Goal: Task Accomplishment & Management: Manage account settings

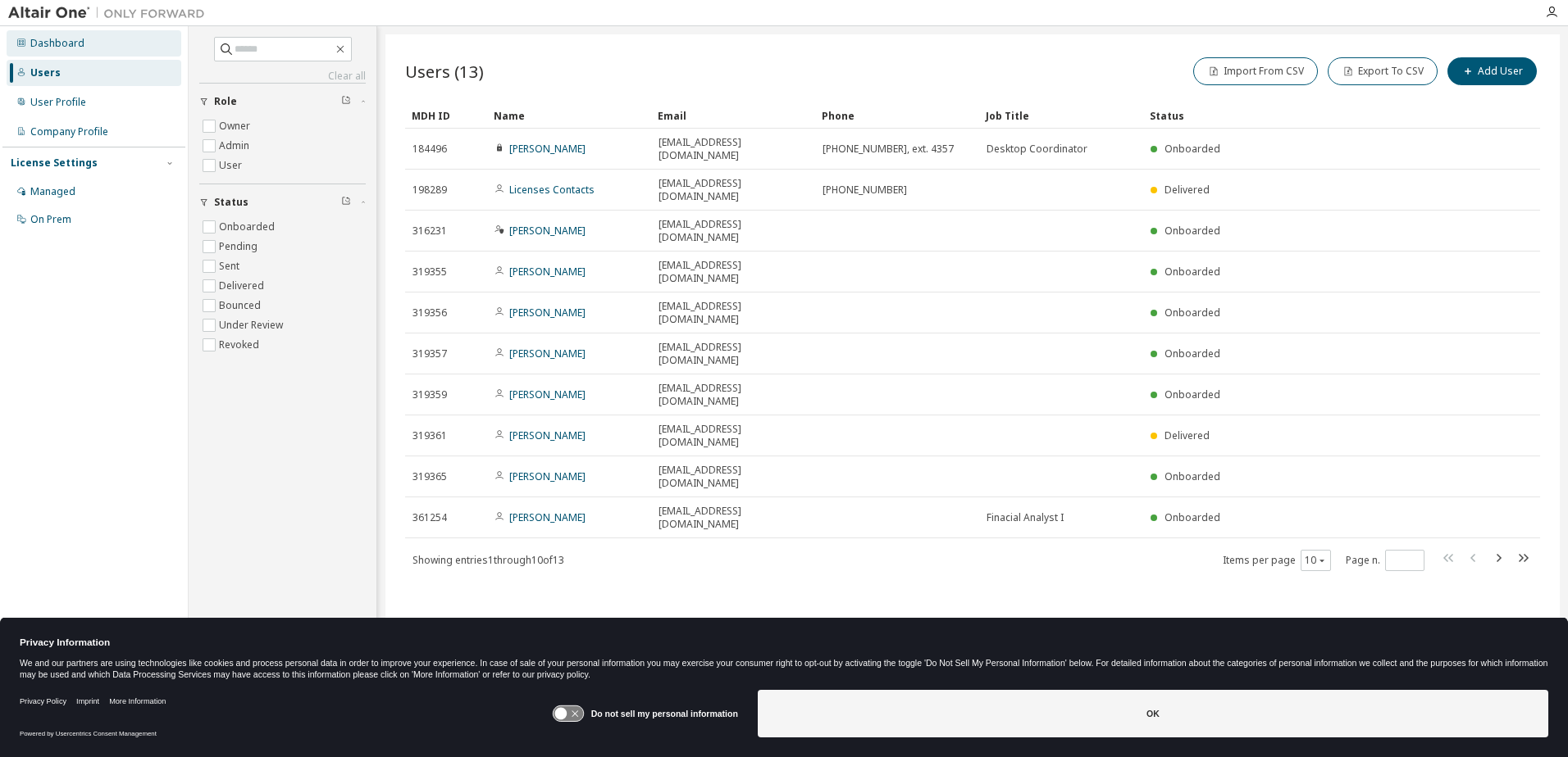
click at [47, 42] on div "Dashboard" at bounding box center [57, 43] width 54 height 13
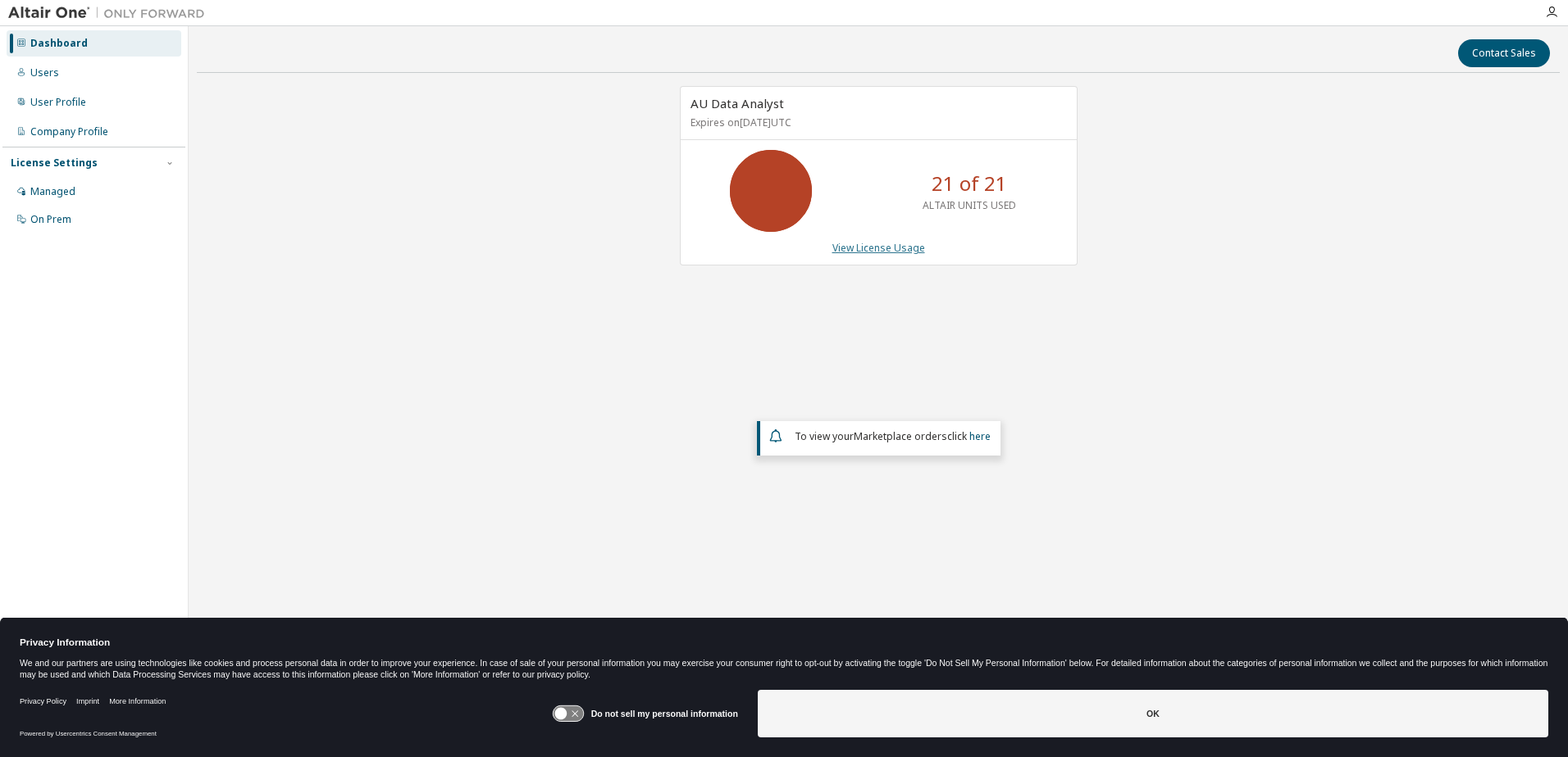
click at [878, 251] on link "View License Usage" at bounding box center [878, 248] width 93 height 14
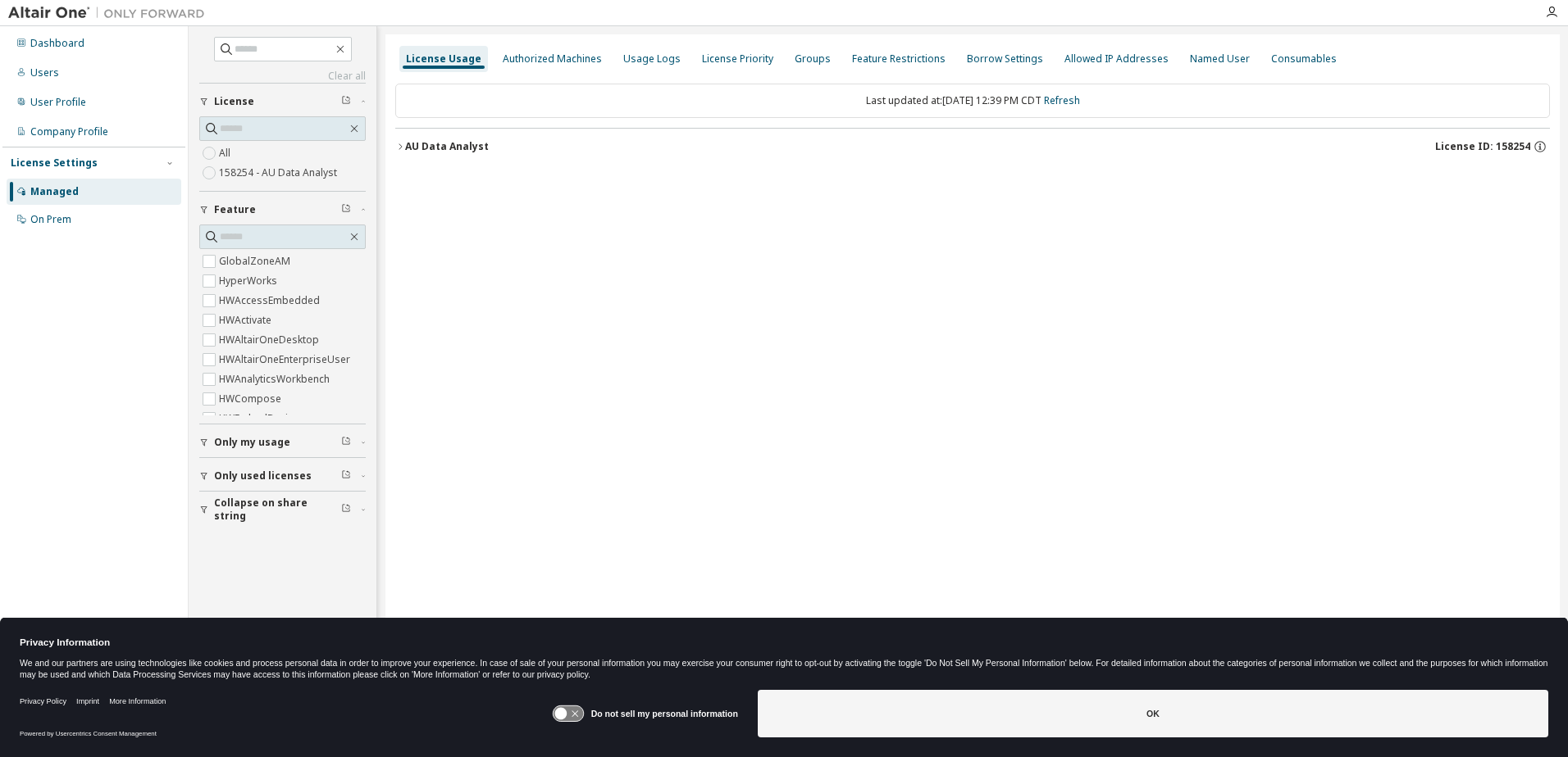
click at [436, 60] on div "License Usage" at bounding box center [444, 58] width 76 height 13
click at [548, 59] on div "Authorized Machines" at bounding box center [552, 58] width 100 height 13
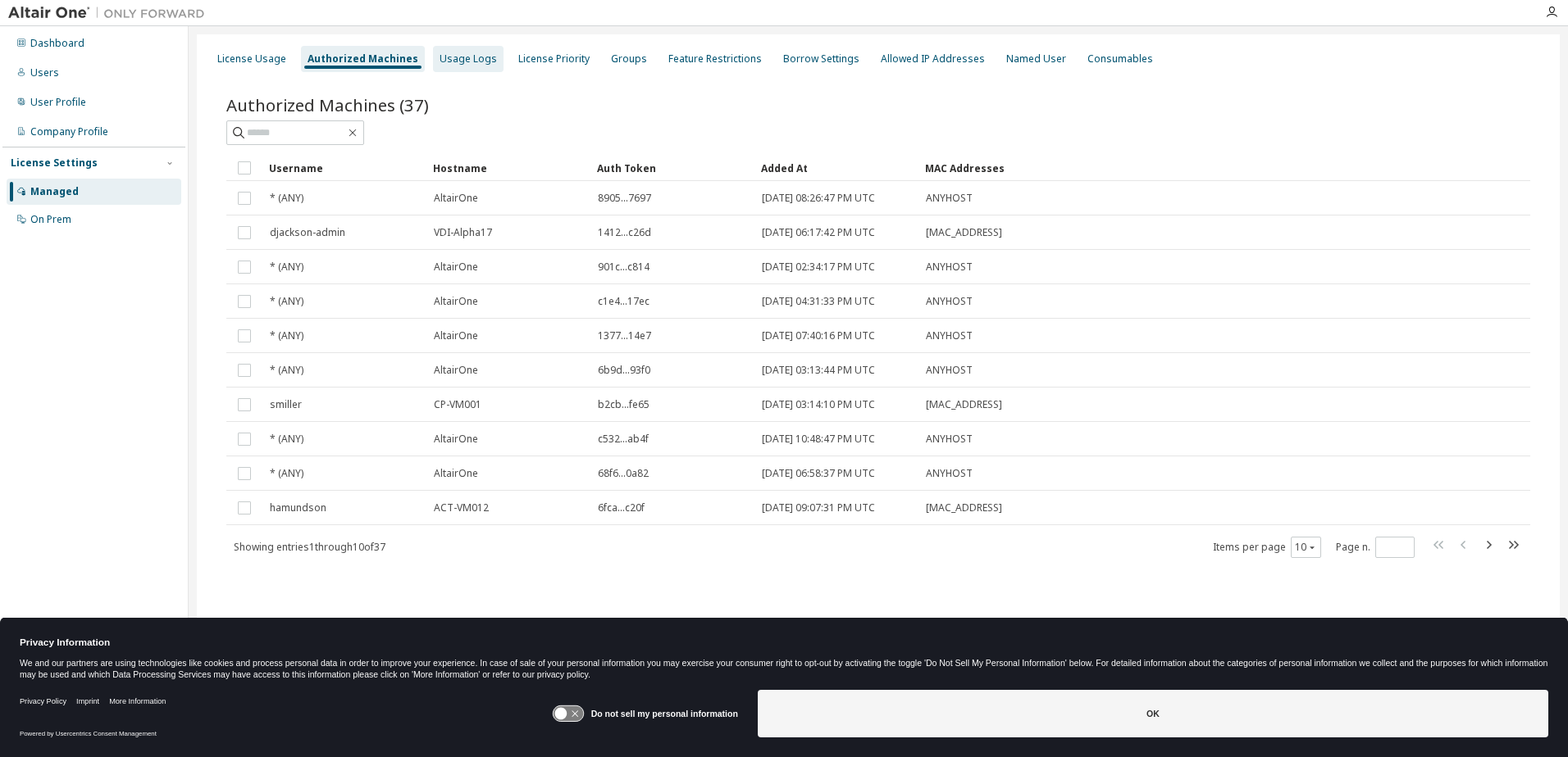
click at [447, 57] on div "Usage Logs" at bounding box center [468, 58] width 58 height 13
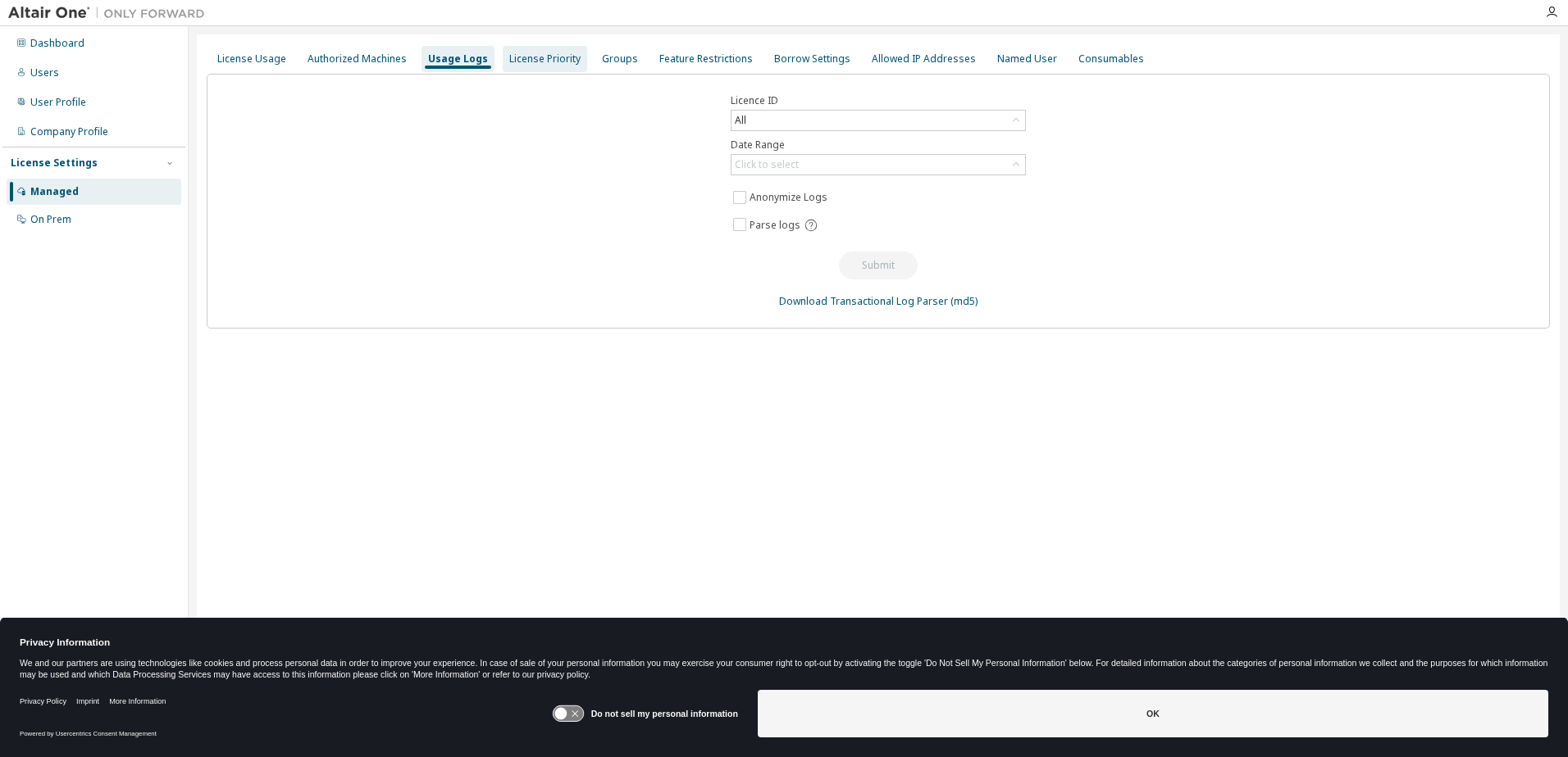
click at [566, 60] on div "License Priority" at bounding box center [544, 58] width 71 height 13
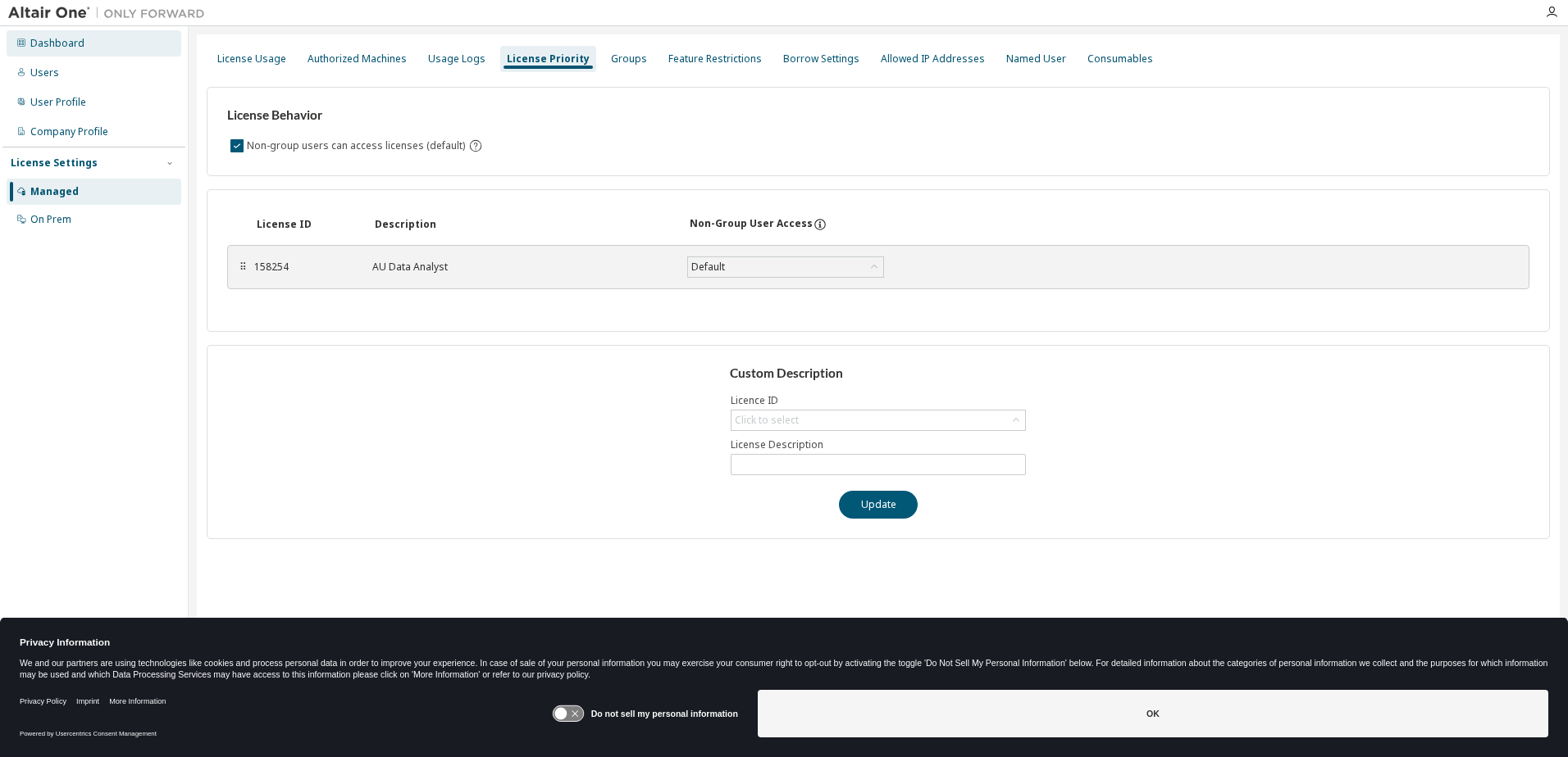
click at [62, 41] on div "Dashboard" at bounding box center [57, 43] width 54 height 13
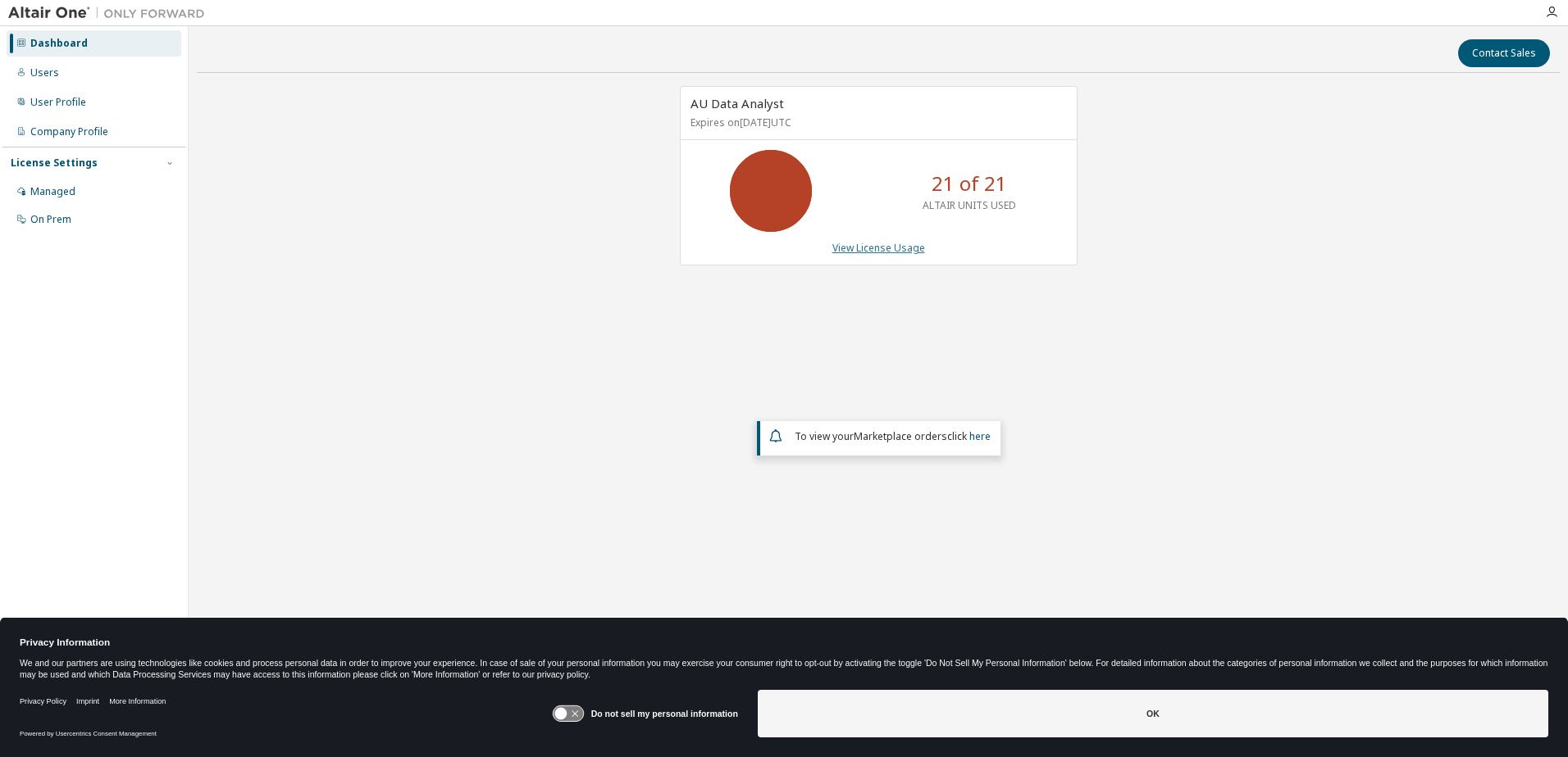
click at [873, 245] on link "View License Usage" at bounding box center [878, 248] width 93 height 14
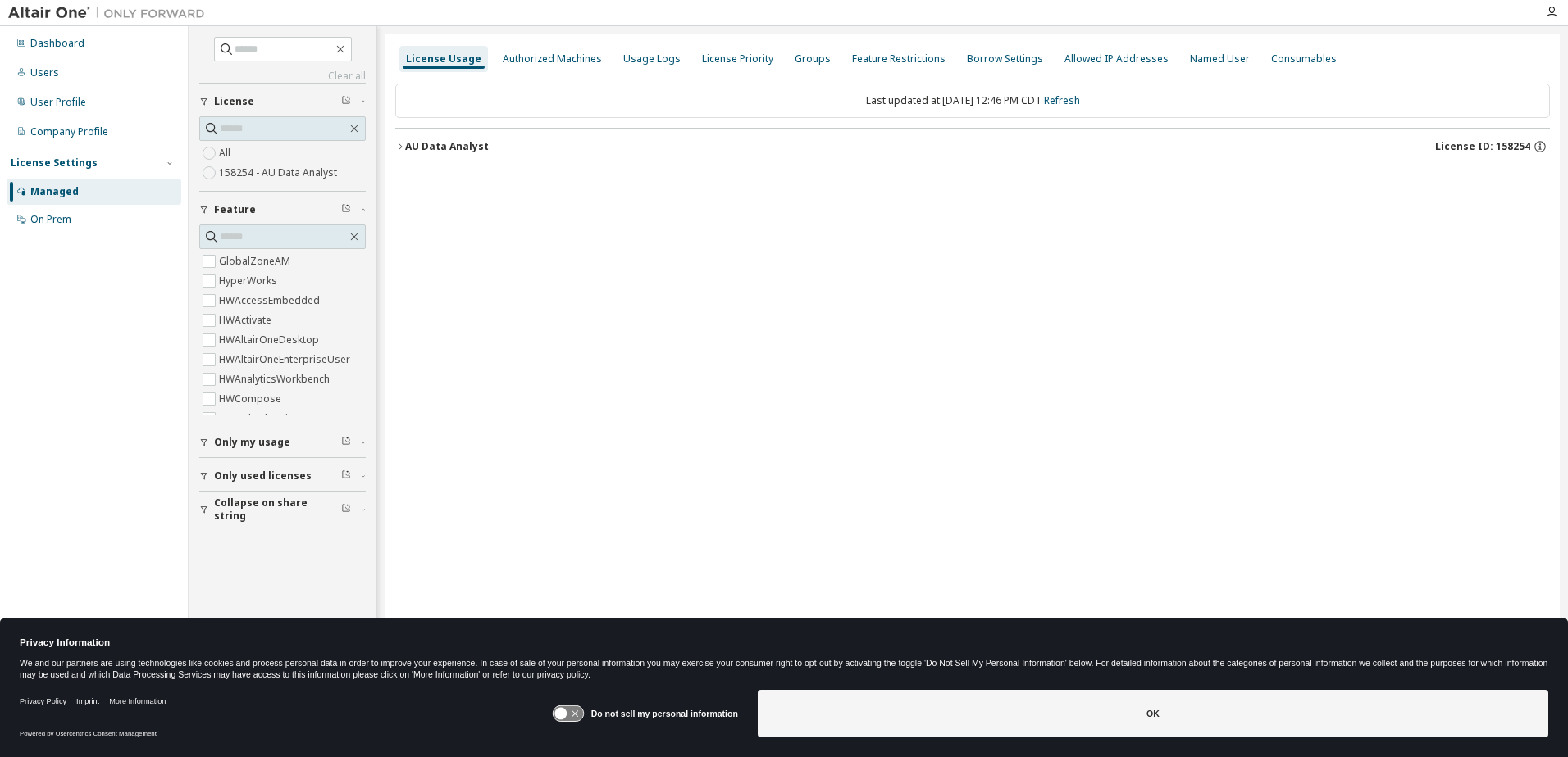
click at [255, 472] on span "Only used licenses" at bounding box center [263, 475] width 98 height 13
click at [640, 62] on div "Usage Logs" at bounding box center [652, 58] width 58 height 13
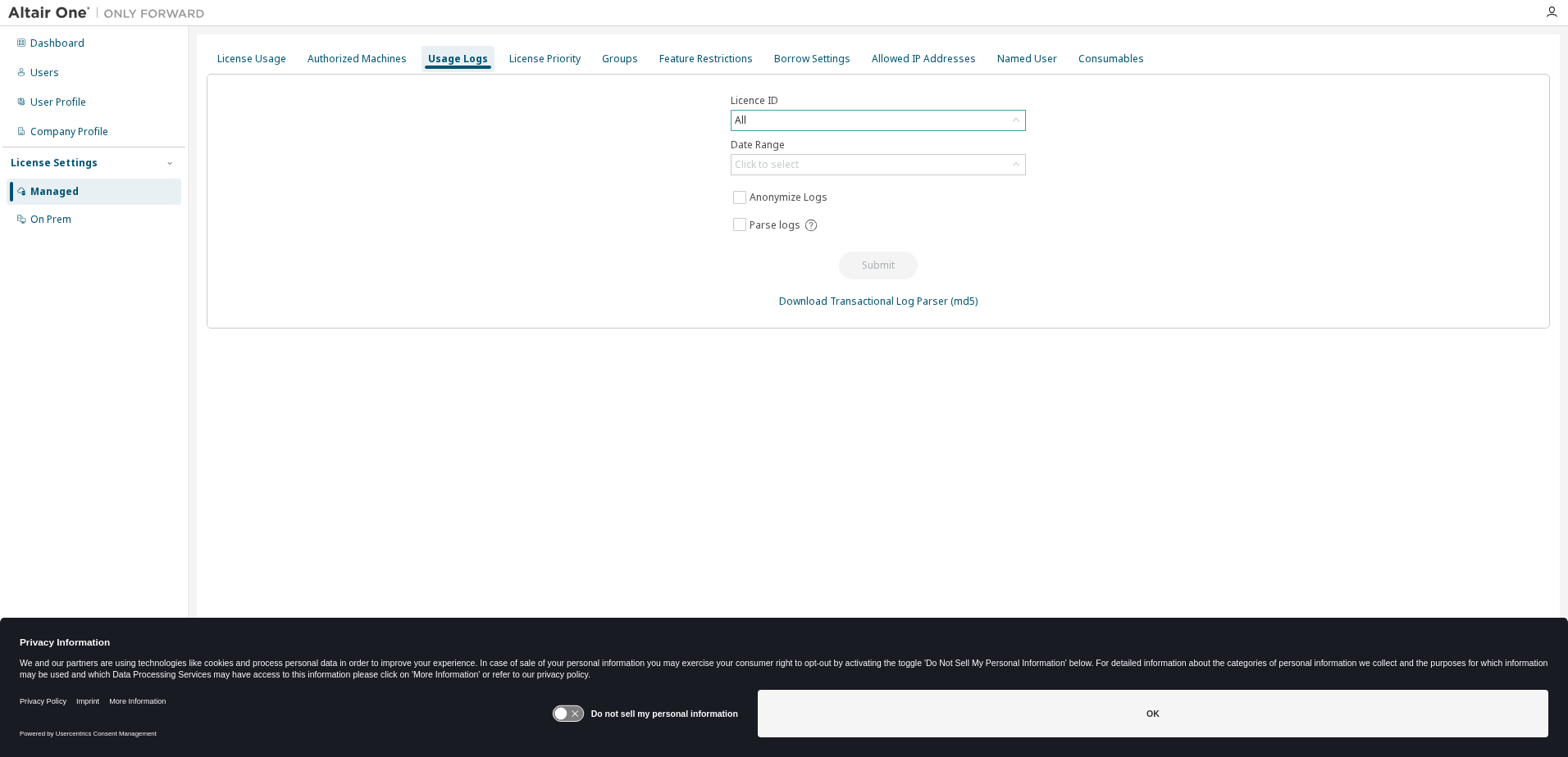
click at [1018, 124] on icon at bounding box center [1016, 120] width 16 height 16
click at [860, 183] on li "158254 - AU Data Analyst" at bounding box center [878, 187] width 290 height 21
click at [805, 167] on div "Click to select" at bounding box center [878, 164] width 294 height 20
click at [775, 205] on li "Last 30 days" at bounding box center [878, 210] width 290 height 21
click at [878, 266] on button "Submit" at bounding box center [878, 265] width 79 height 27
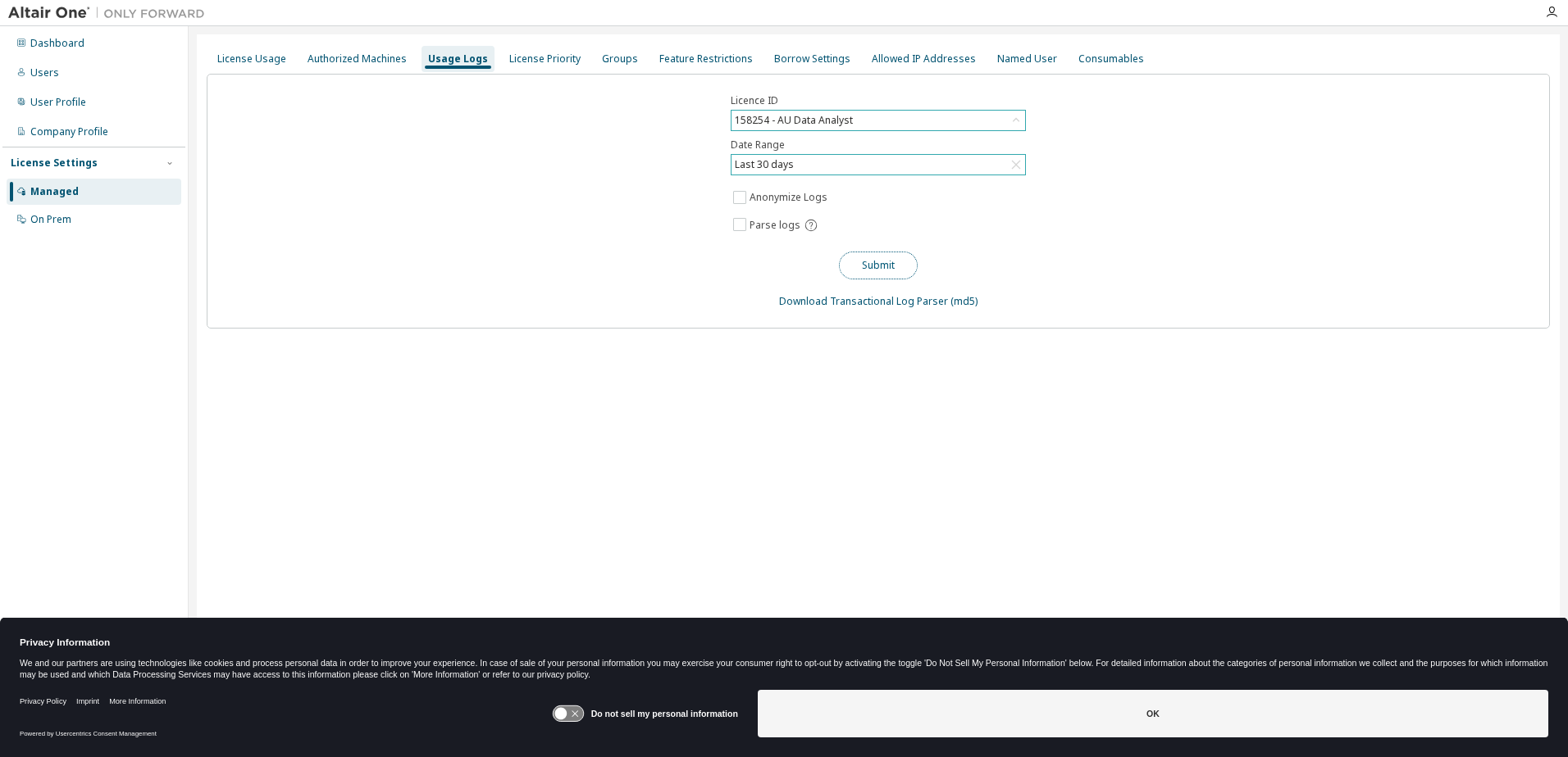
click at [876, 269] on button "Submit" at bounding box center [878, 265] width 79 height 27
click at [999, 64] on div "Named User" at bounding box center [1027, 58] width 60 height 13
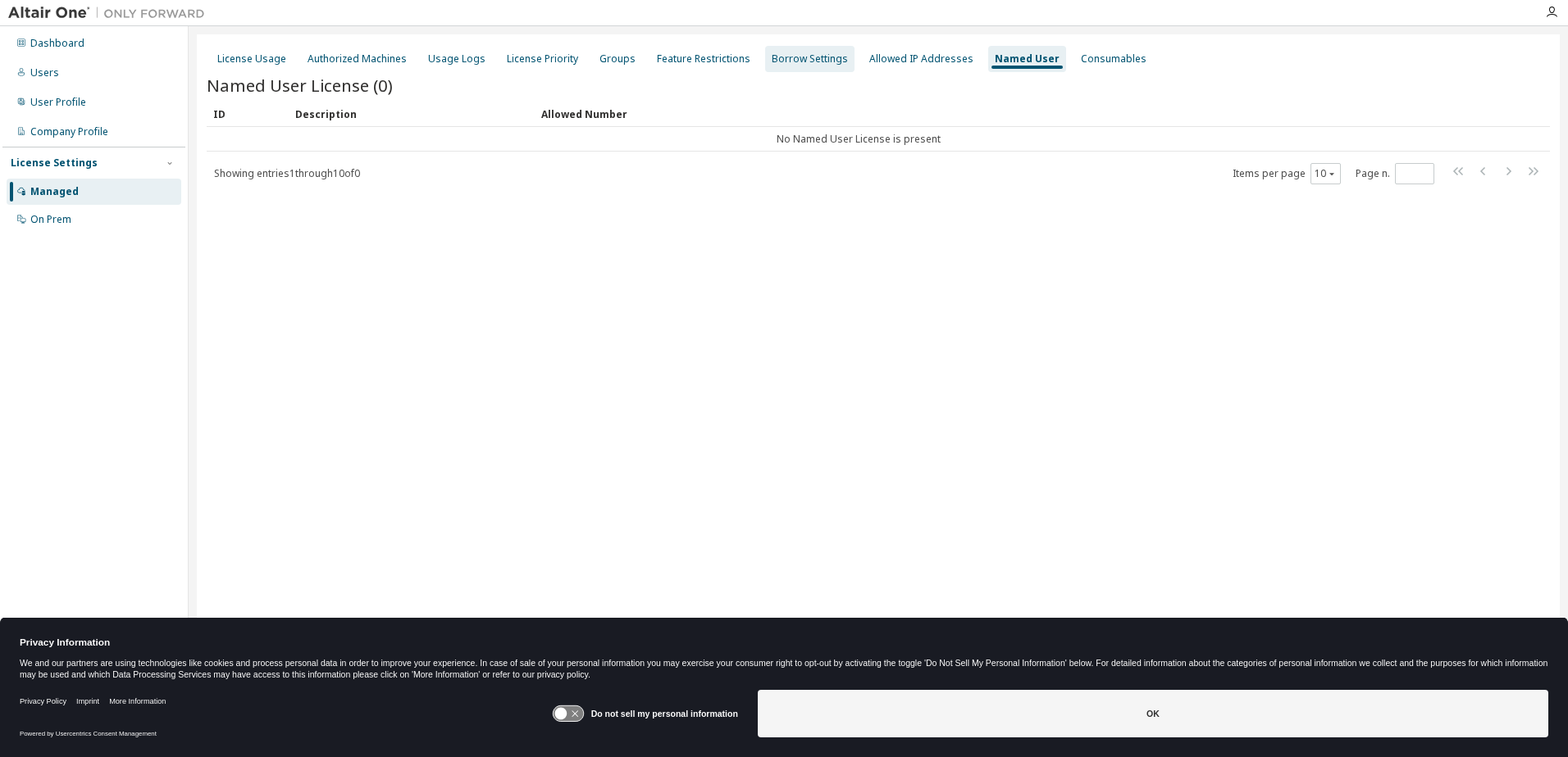
click at [809, 52] on div "Borrow Settings" at bounding box center [810, 58] width 76 height 13
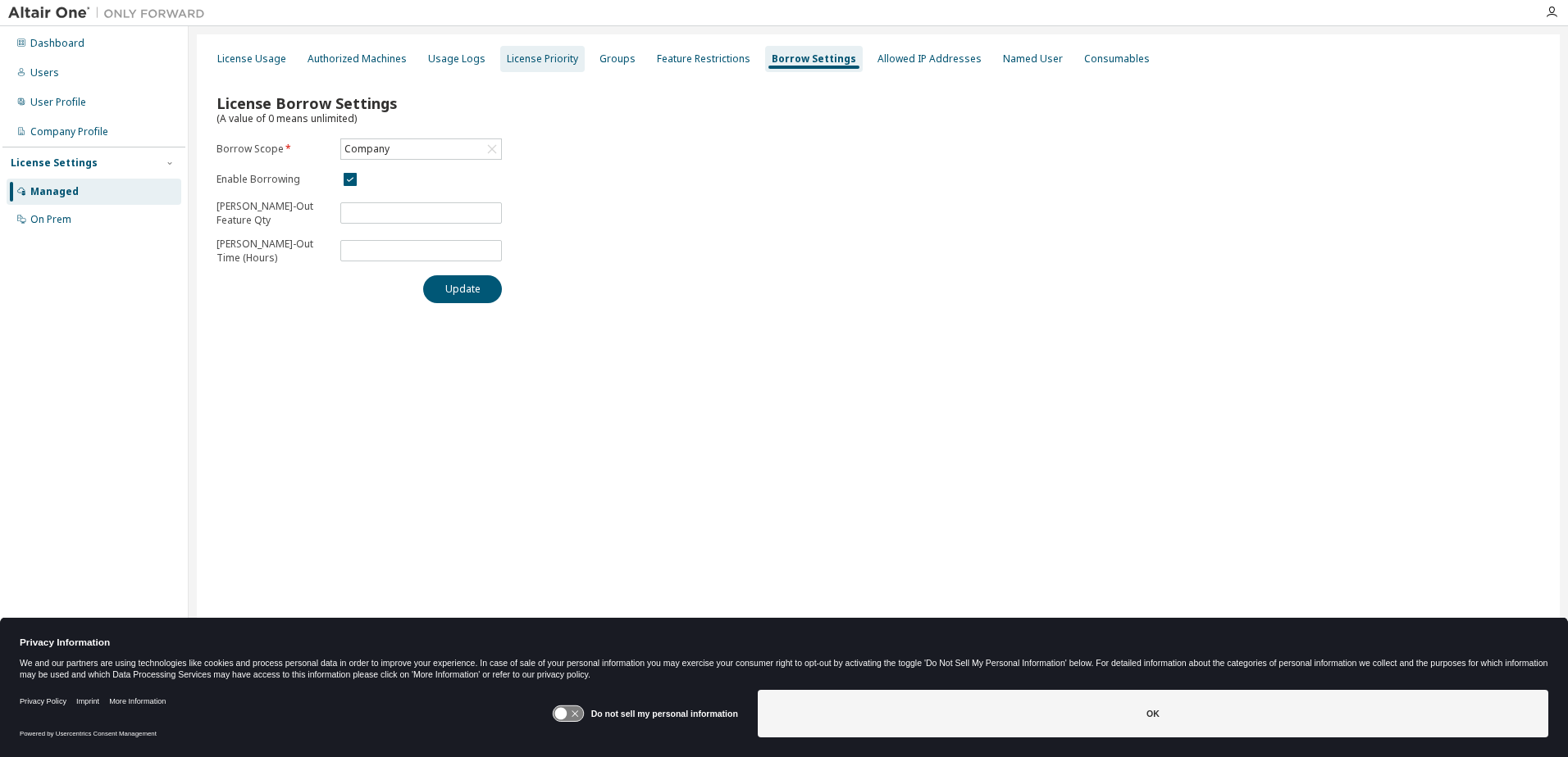
click at [546, 63] on div "License Priority" at bounding box center [542, 58] width 71 height 13
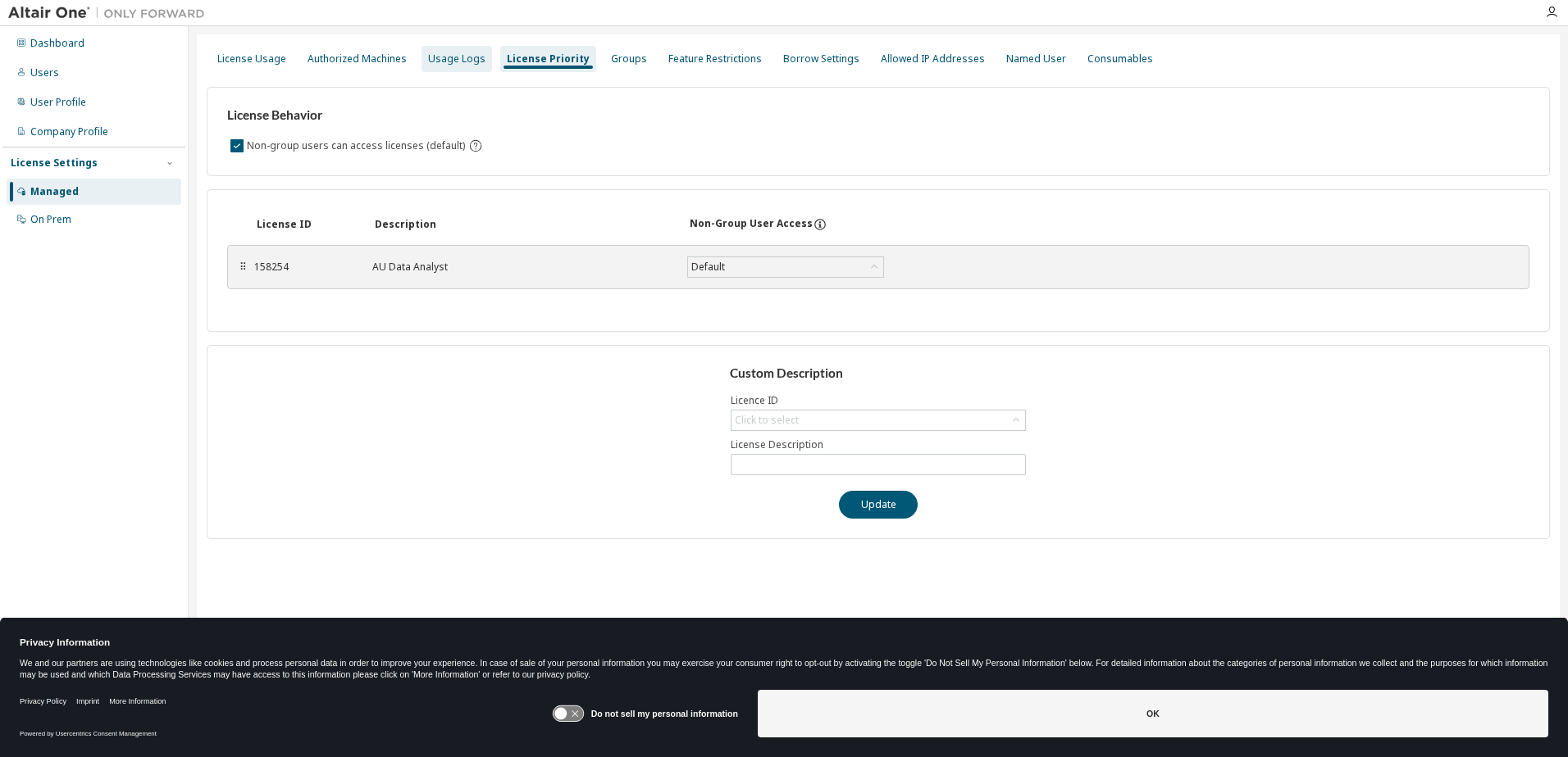
click at [432, 55] on div "Usage Logs" at bounding box center [456, 58] width 58 height 13
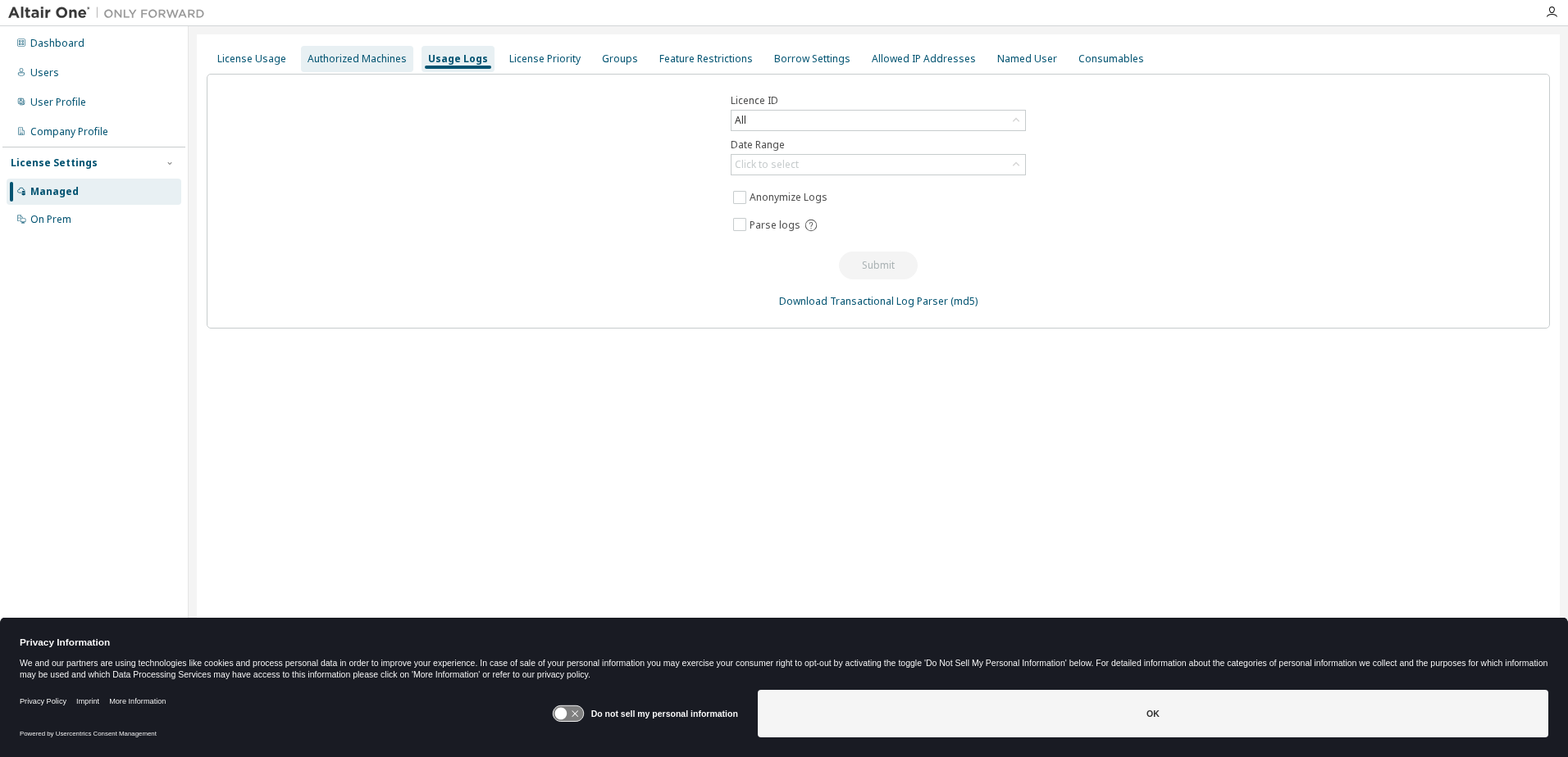
click at [355, 52] on div "Authorized Machines" at bounding box center [357, 58] width 100 height 13
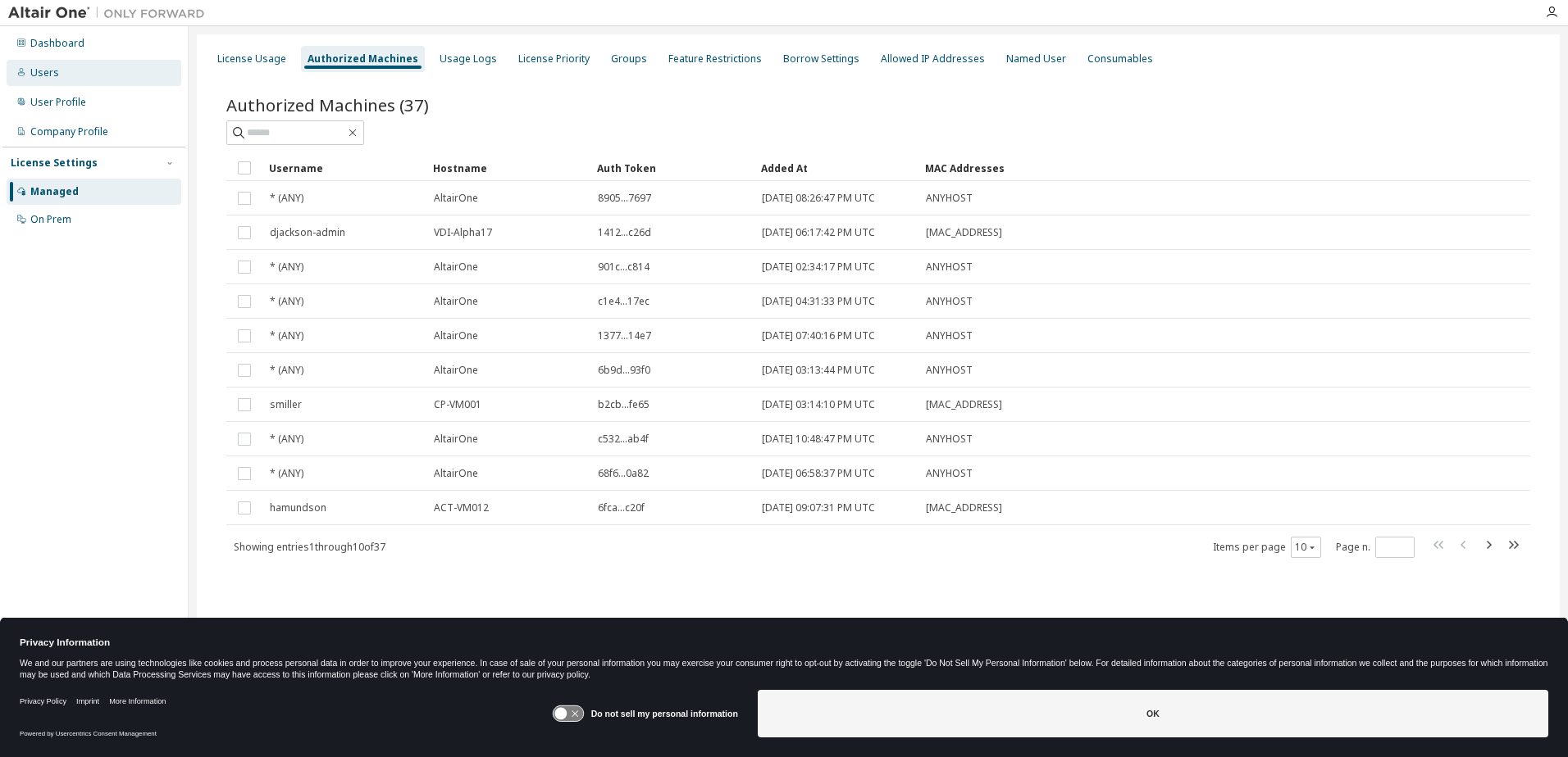
click at [52, 70] on div "Users" at bounding box center [44, 72] width 28 height 13
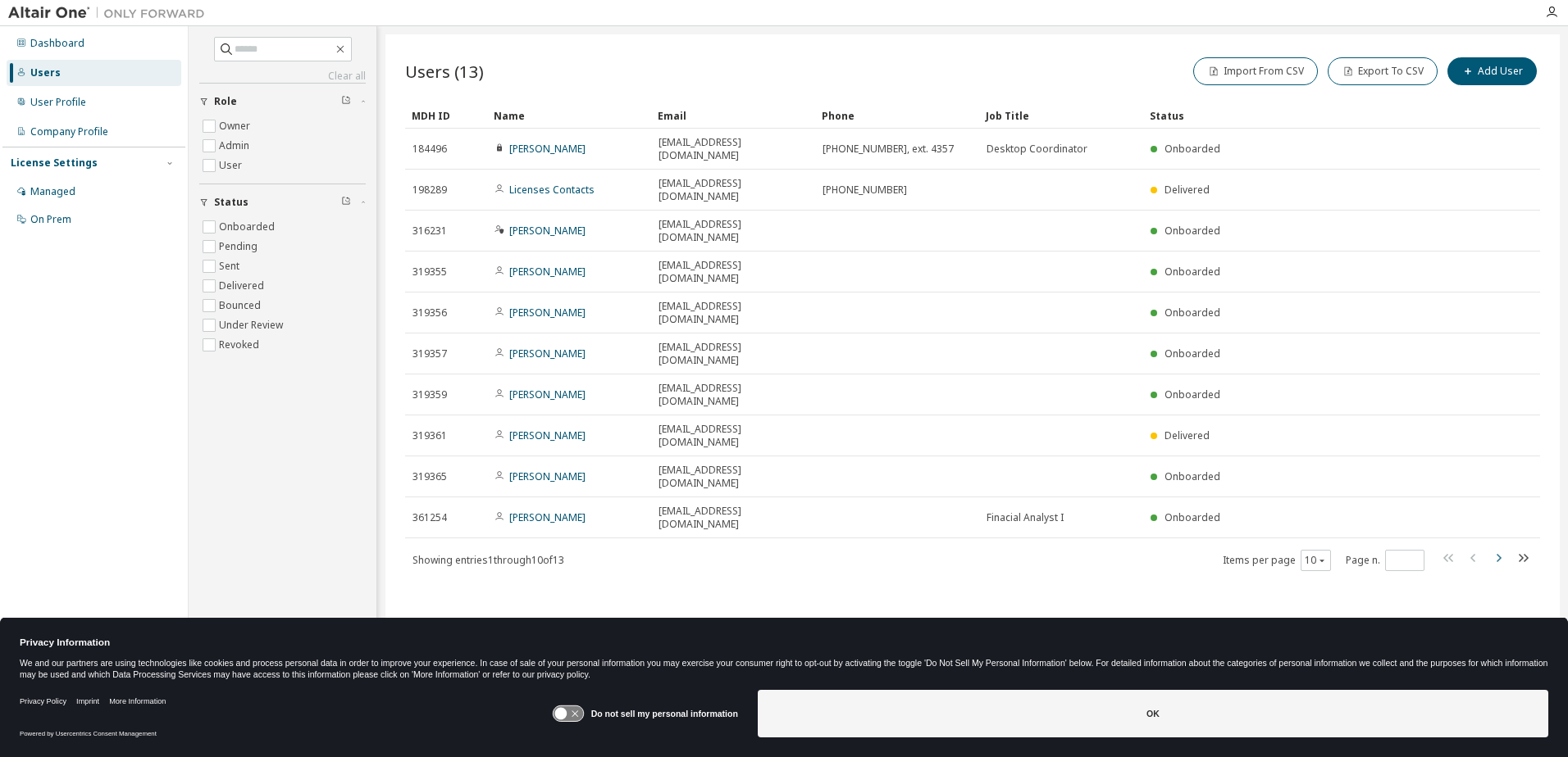
click at [1501, 548] on icon "button" at bounding box center [1498, 558] width 20 height 20
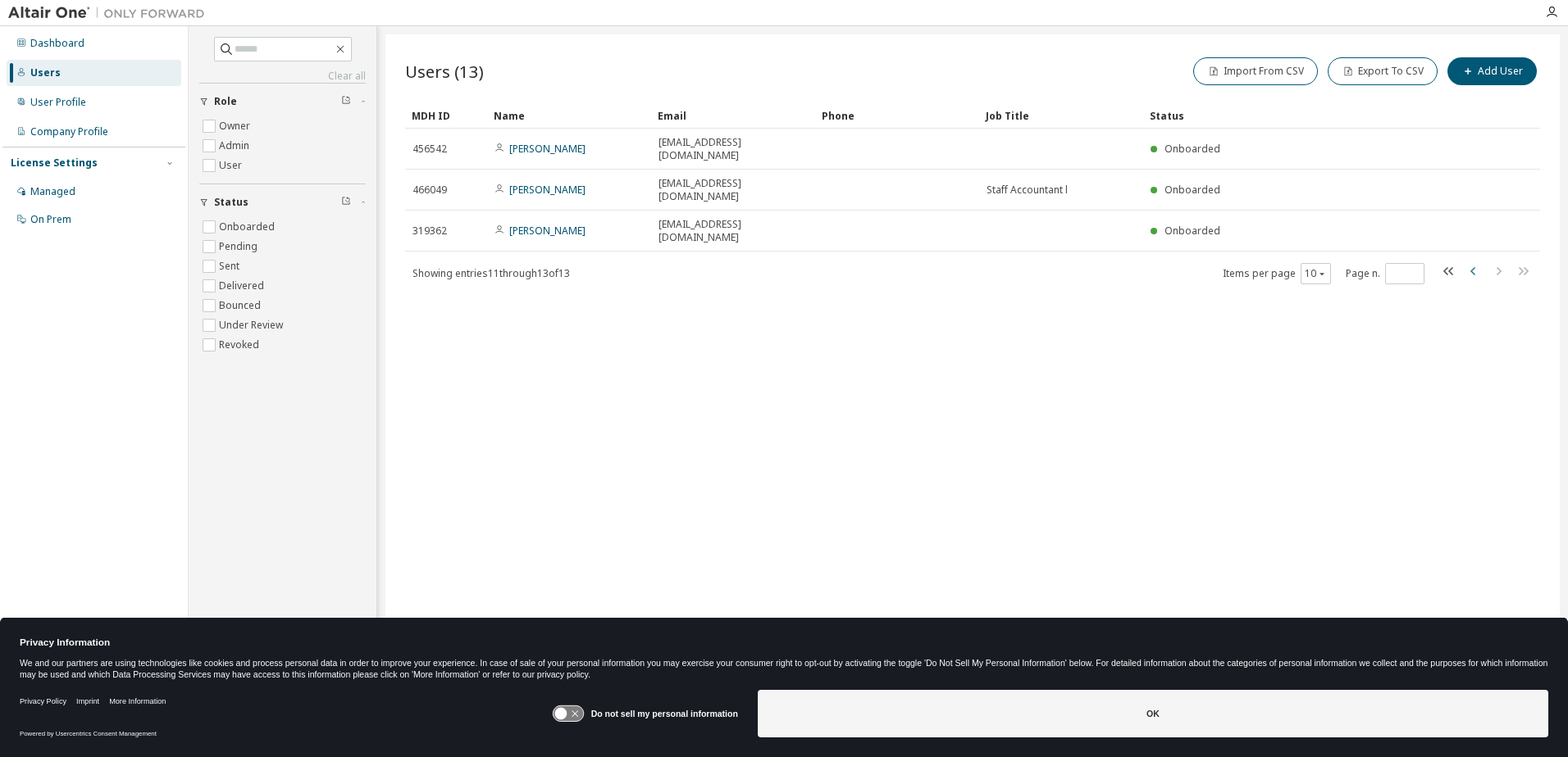
click at [1472, 262] on icon "button" at bounding box center [1473, 271] width 20 height 20
type input "*"
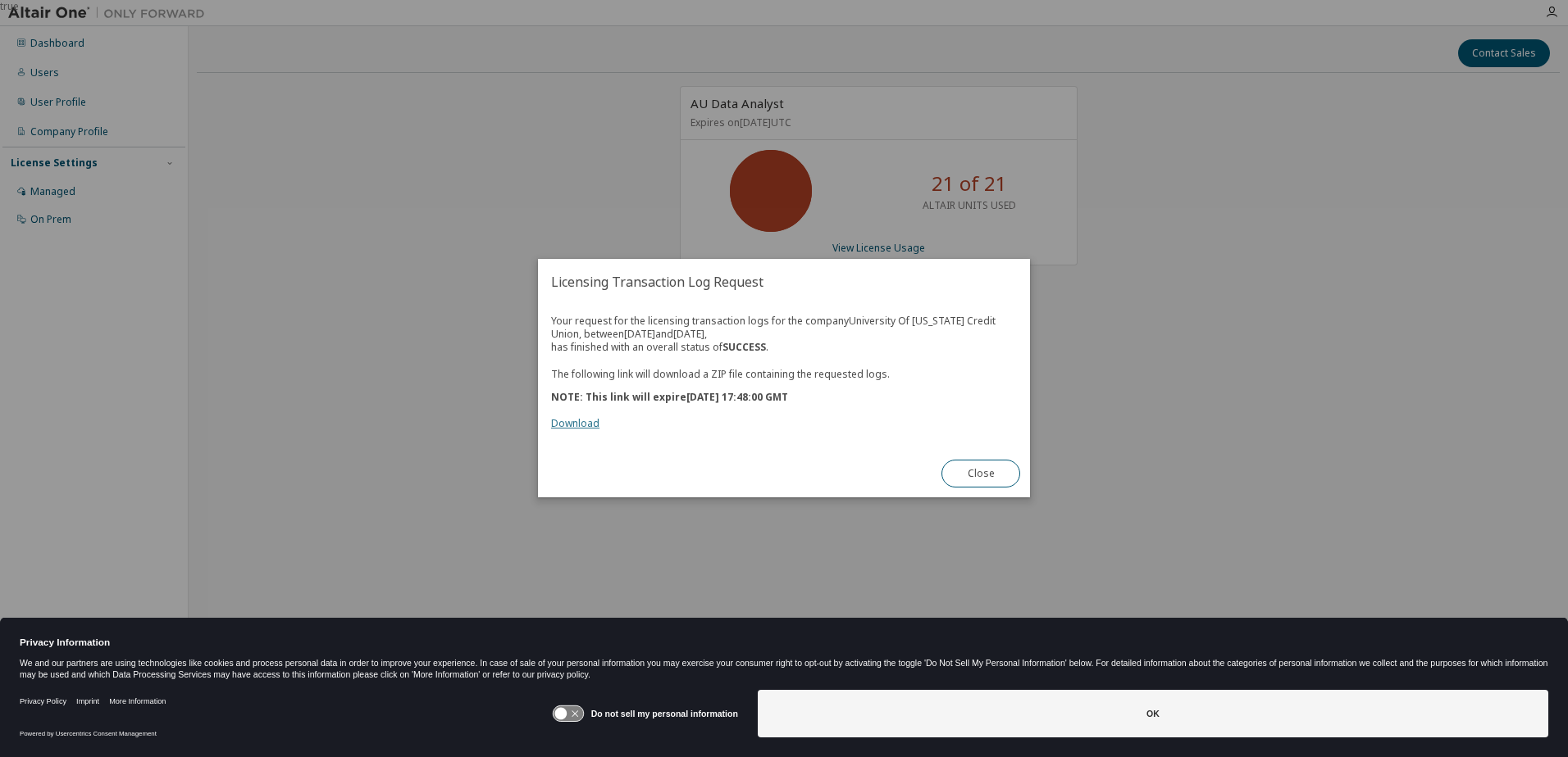
click at [576, 423] on link "Download" at bounding box center [575, 424] width 48 height 14
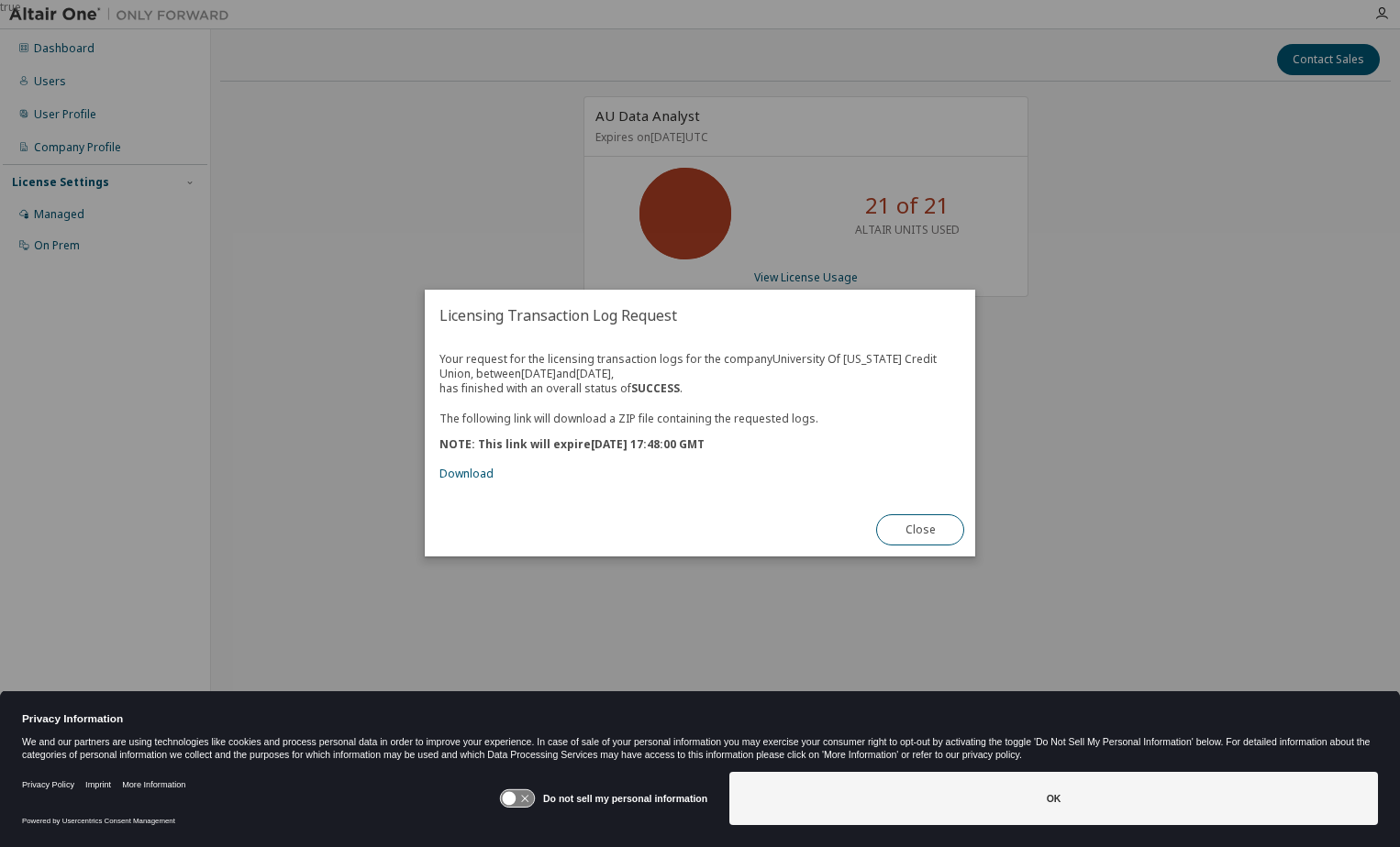
click at [137, 133] on div "true" at bounding box center [700, 424] width 1400 height 847
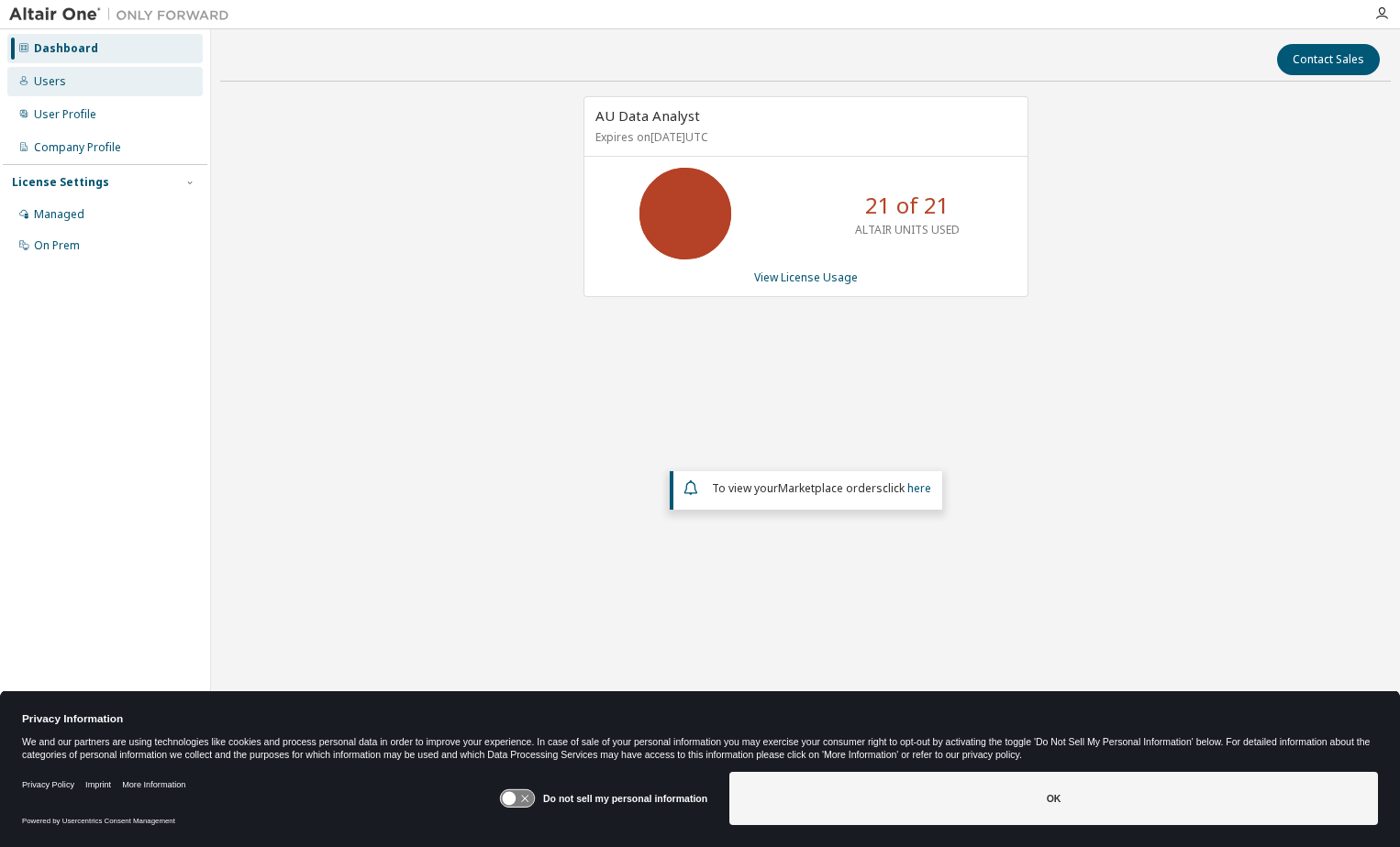
click at [61, 76] on div "Users" at bounding box center [49, 81] width 32 height 14
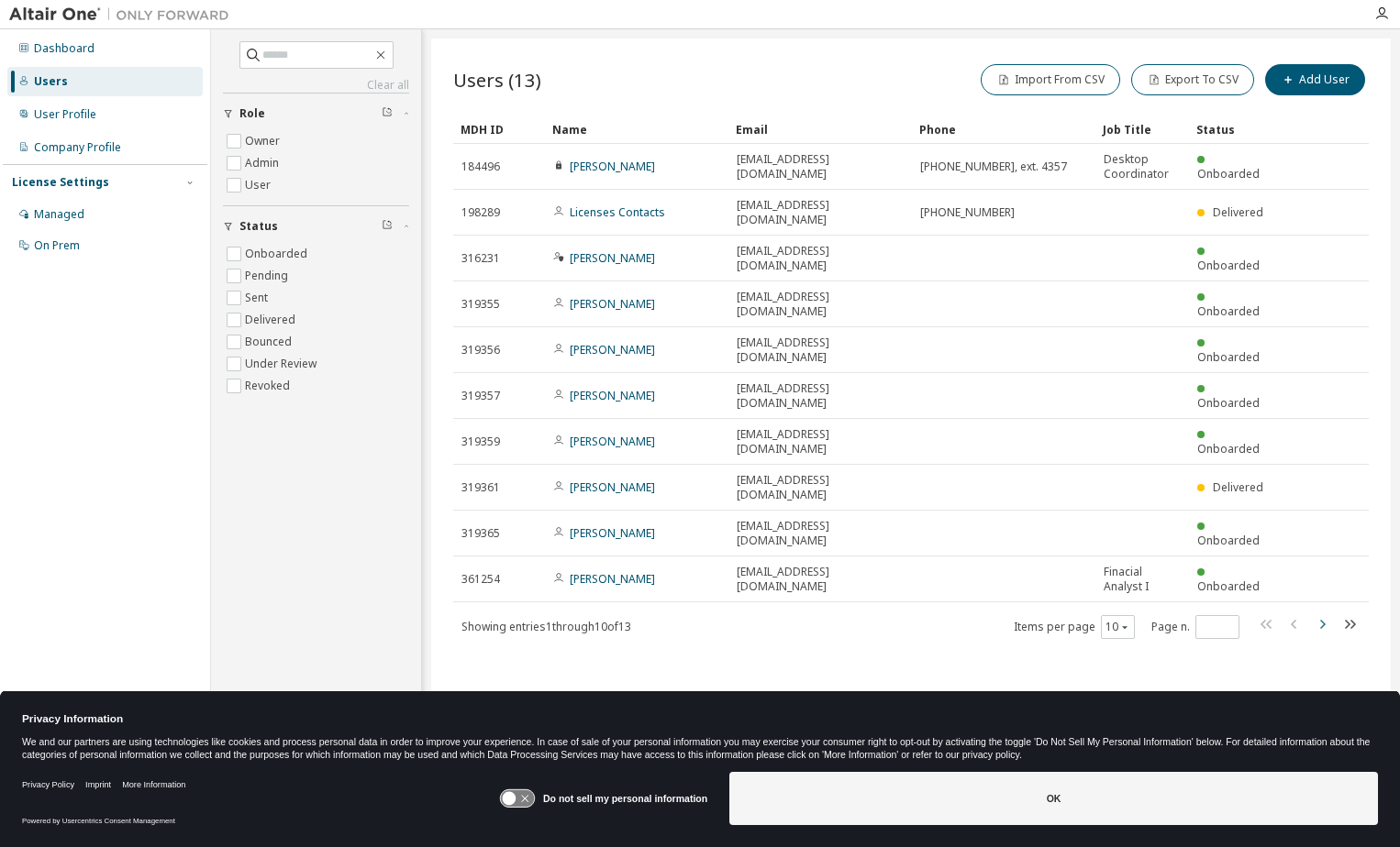
click at [1325, 614] on icon "button" at bounding box center [1322, 624] width 22 height 22
type input "*"
